Goal: Information Seeking & Learning: Learn about a topic

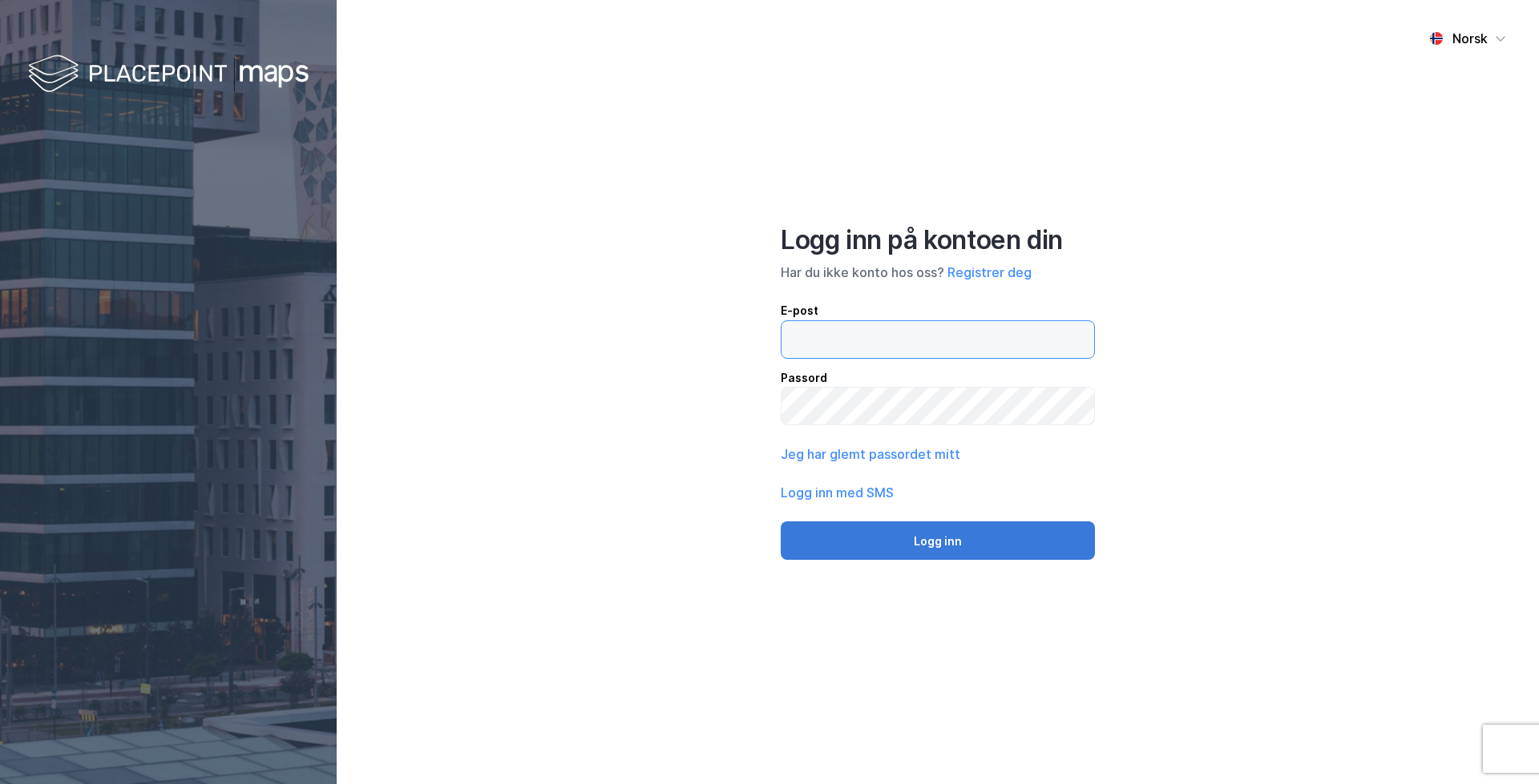
type input "[EMAIL_ADDRESS][DOMAIN_NAME]"
click at [887, 536] on button "Logg inn" at bounding box center [937, 541] width 315 height 39
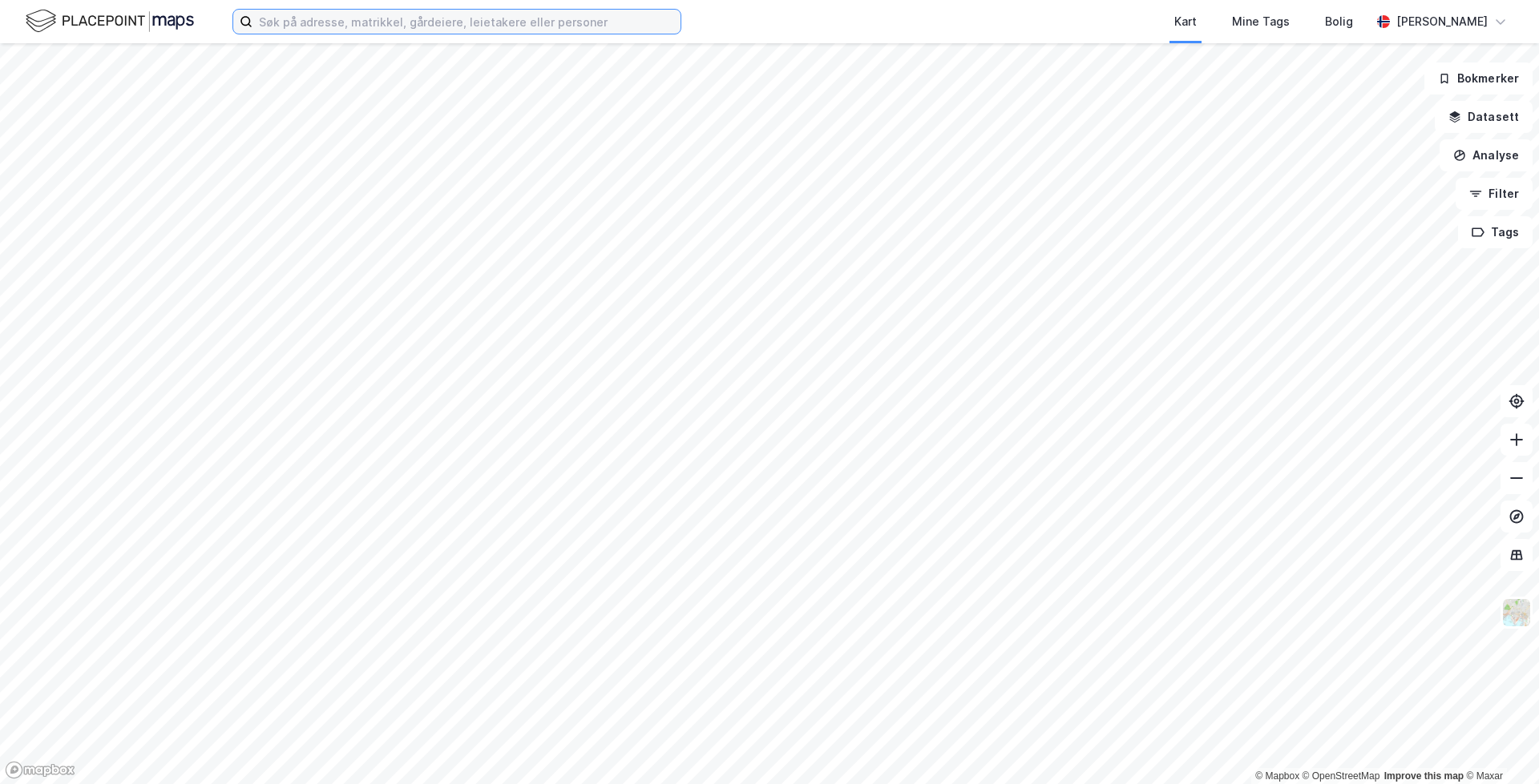
click at [488, 15] on input at bounding box center [467, 22] width 428 height 24
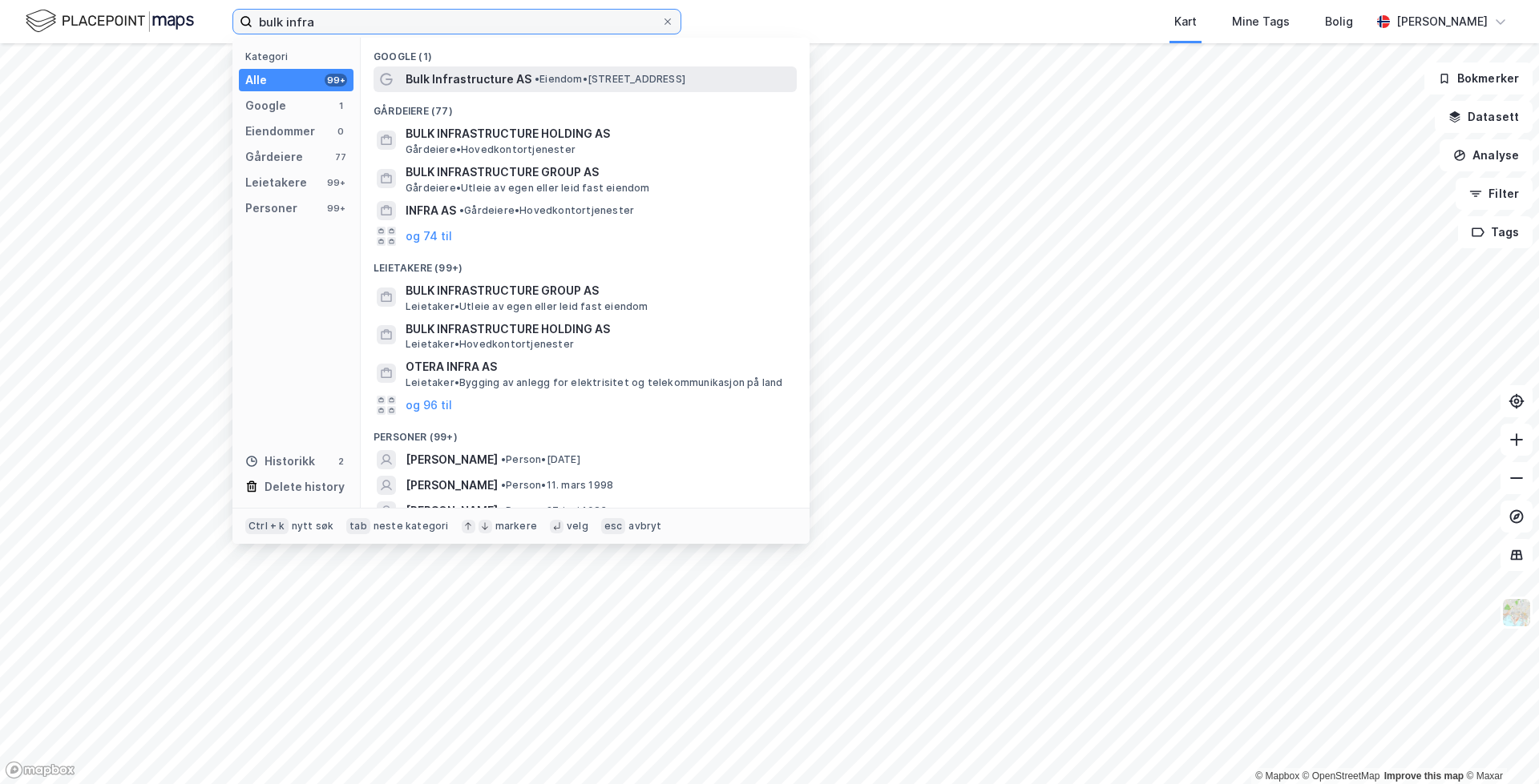
type input "bulk infra"
click at [505, 74] on span "Bulk Infrastructure AS" at bounding box center [468, 80] width 126 height 19
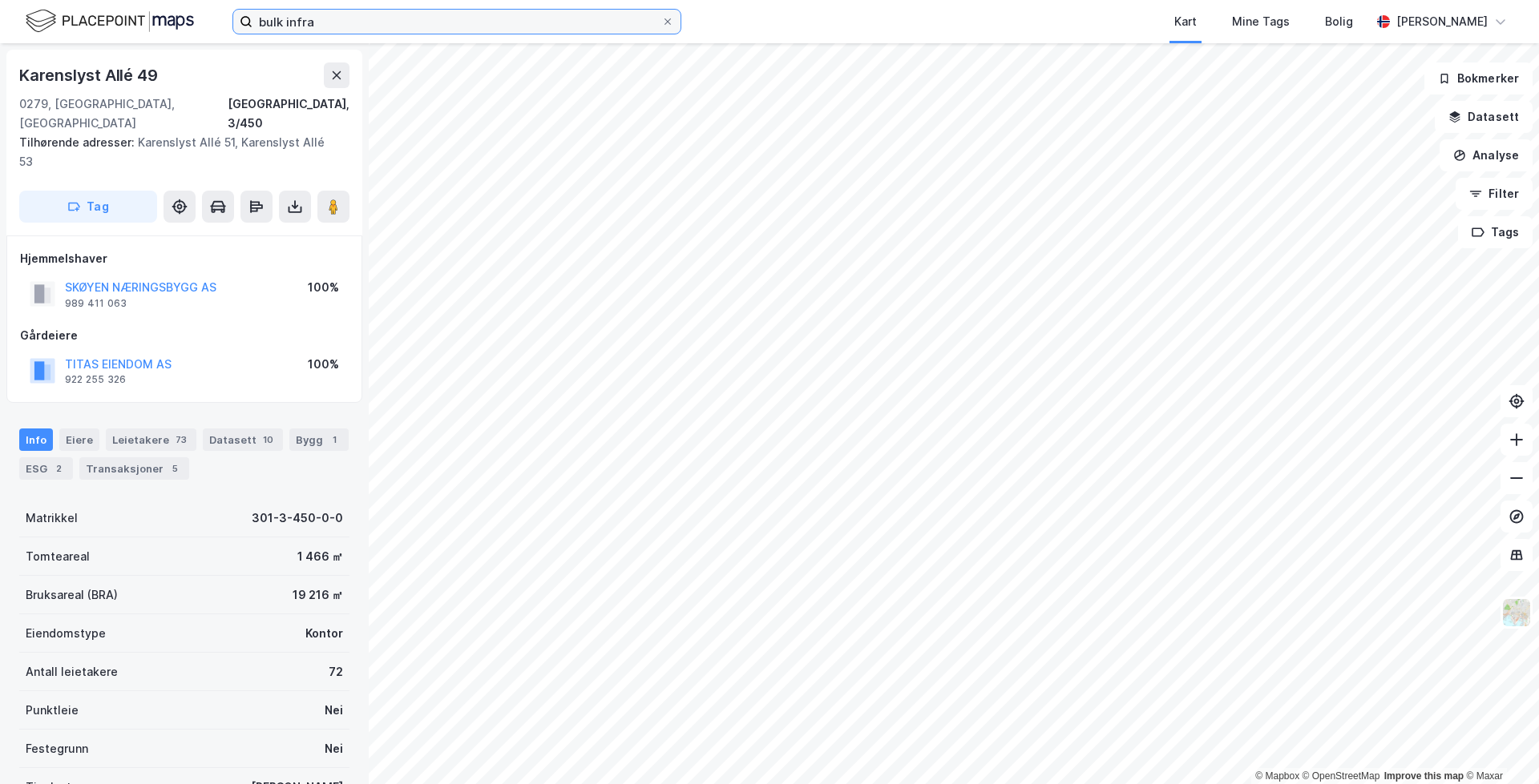
click at [434, 32] on input "bulk infra" at bounding box center [457, 22] width 409 height 24
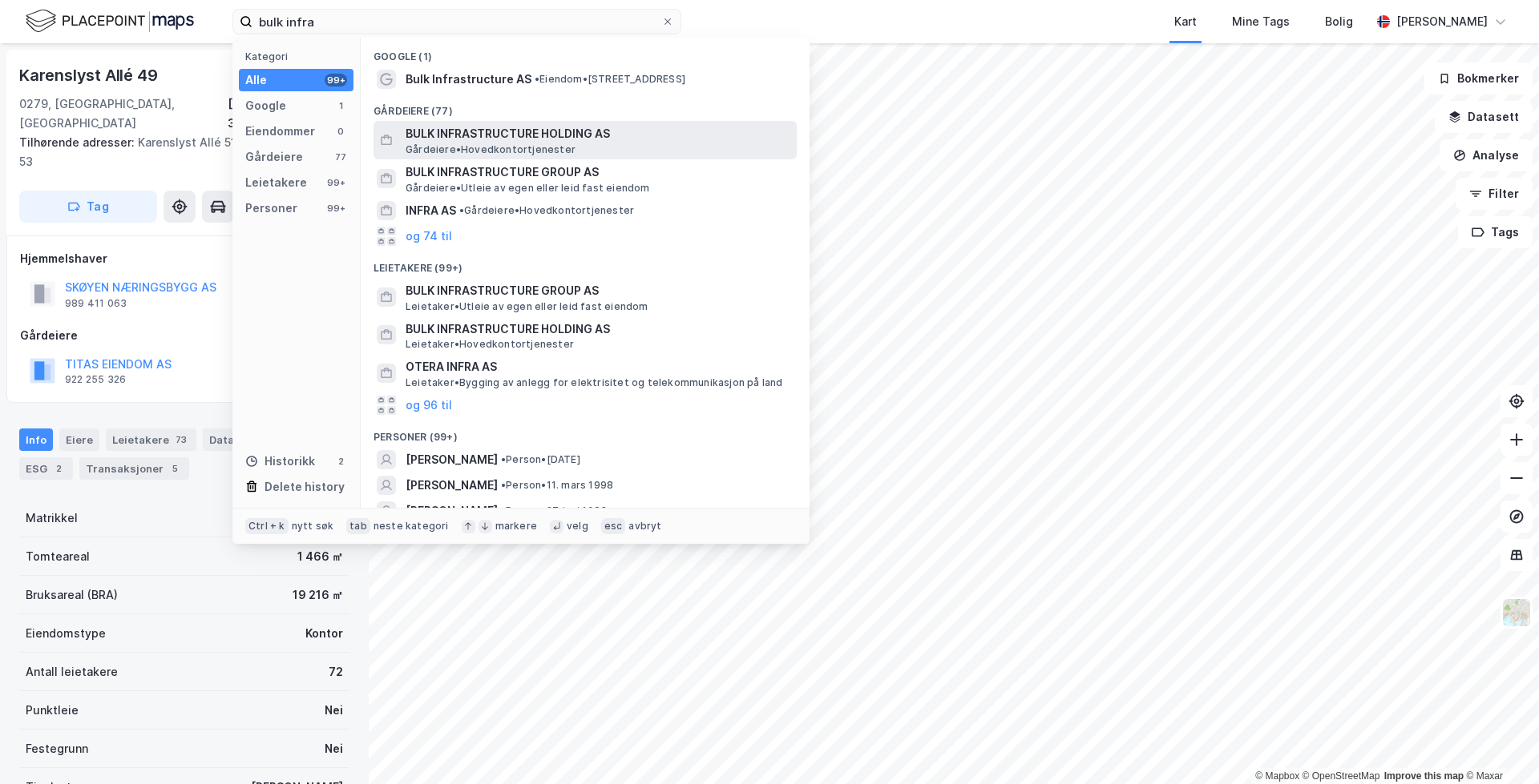
click at [464, 135] on span "BULK INFRASTRUCTURE HOLDING AS" at bounding box center [598, 133] width 385 height 19
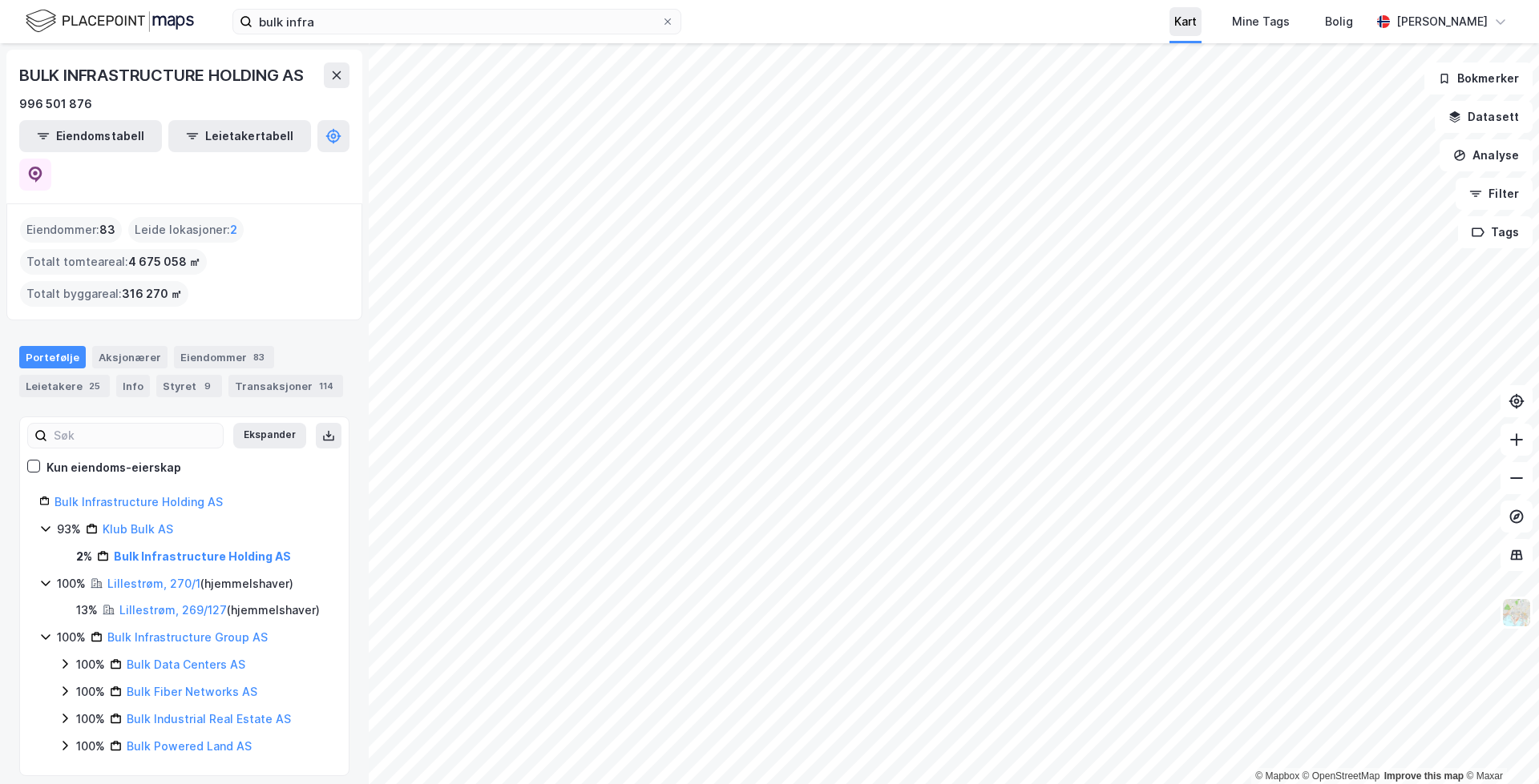
click at [1172, 35] on div "bulk infra Kart Mine Tags Bolig [PERSON_NAME] © Mapbox © OpenStreetMap Improve …" at bounding box center [769, 392] width 1539 height 784
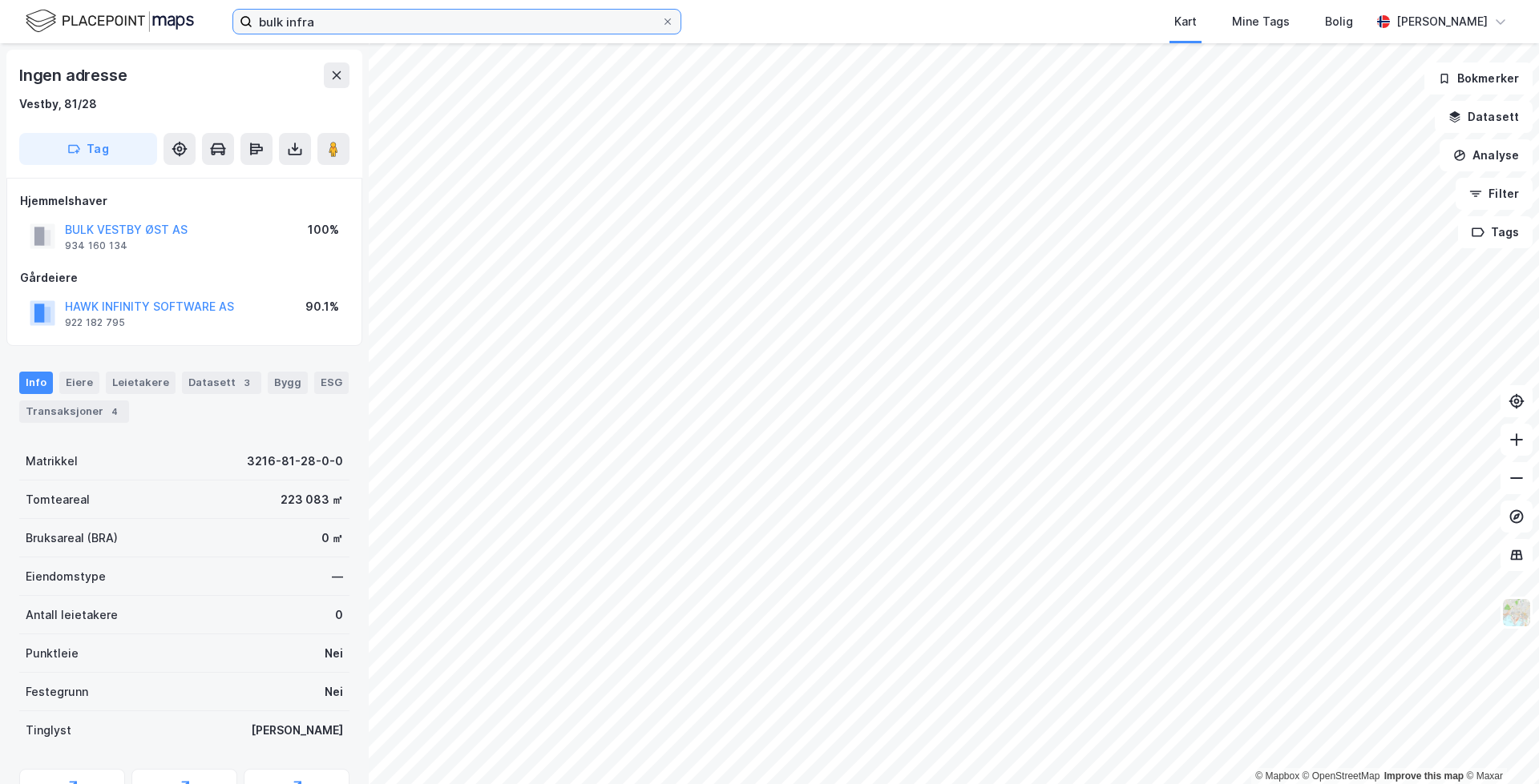
click at [357, 23] on input "bulk infra" at bounding box center [457, 22] width 409 height 24
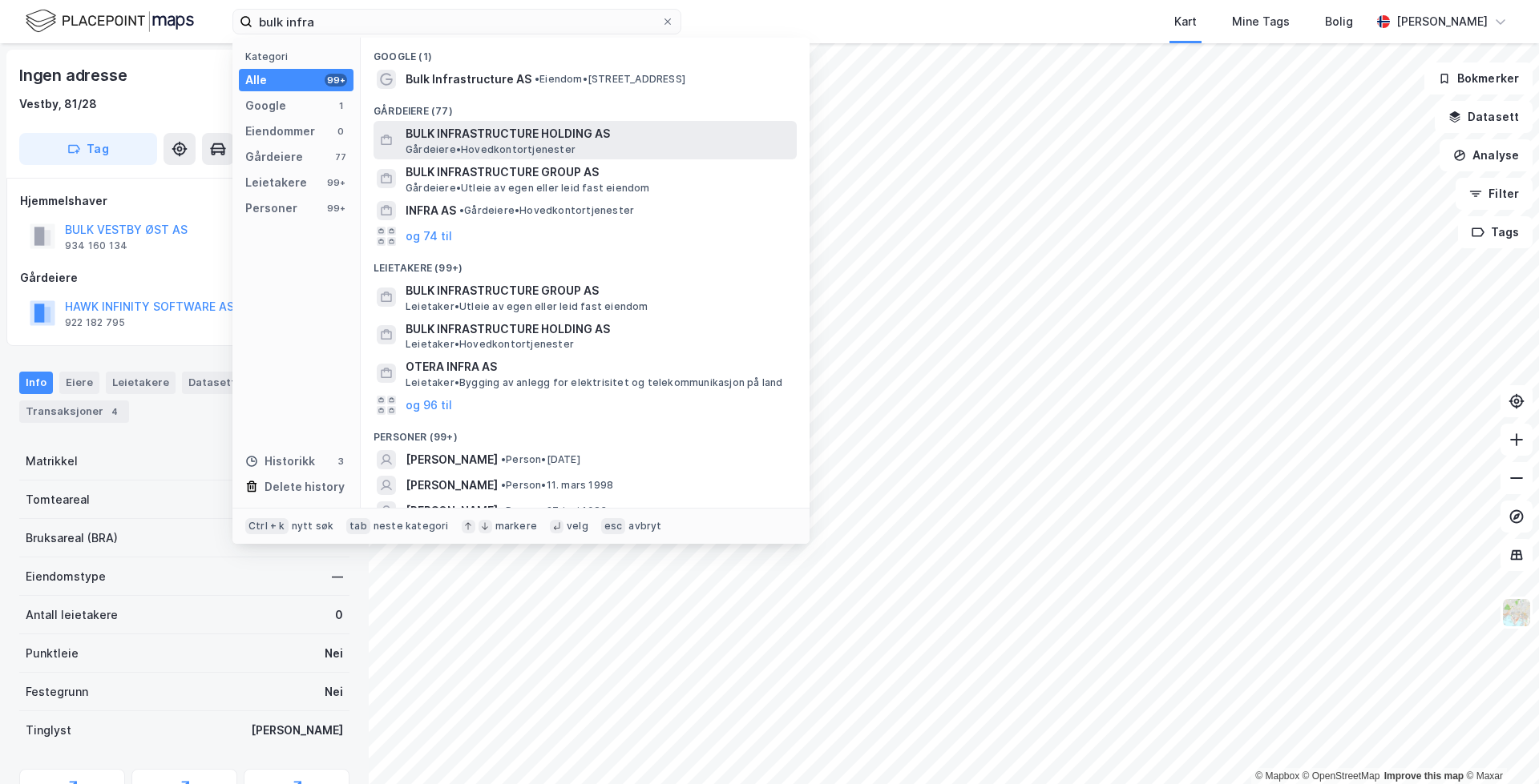
click at [546, 133] on span "BULK INFRASTRUCTURE HOLDING AS" at bounding box center [598, 133] width 385 height 19
